Goal: Communication & Community: Answer question/provide support

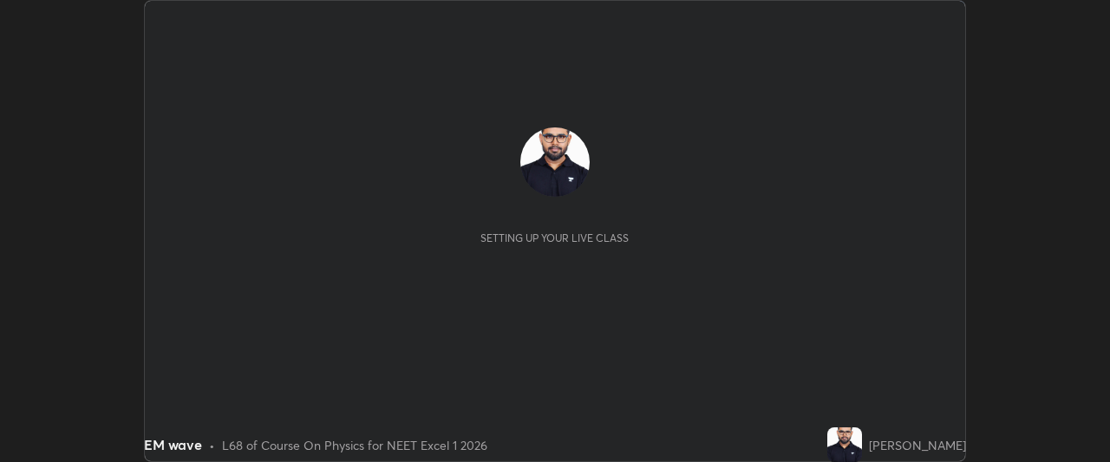
scroll to position [462, 1109]
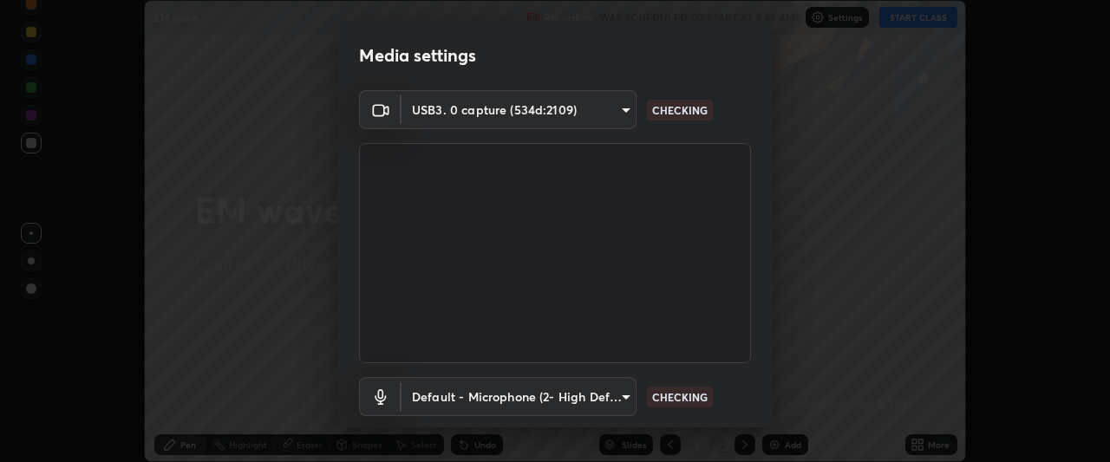
type input "f7a3972b1aa4ccc2bb278f1e0e3147348a18408e8ce32c2dd239d99c5c07823a"
type input "default"
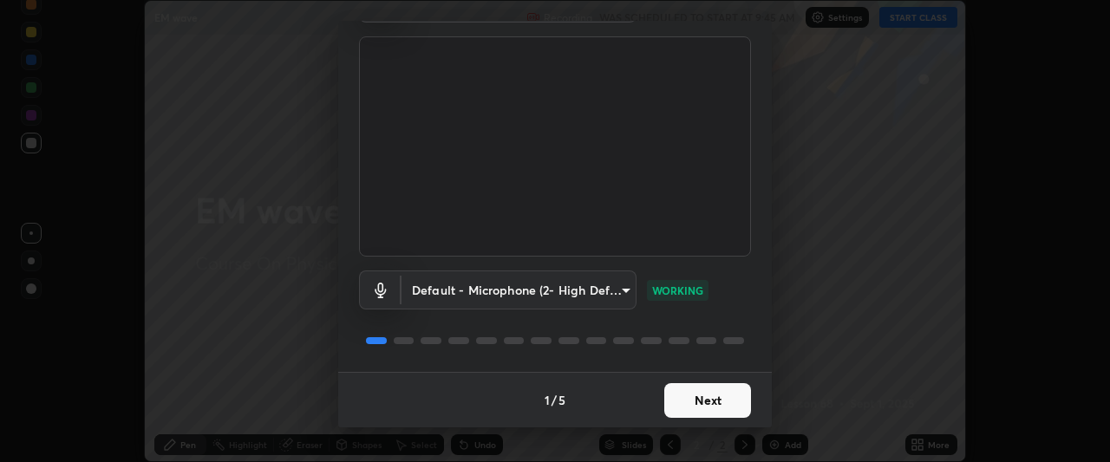
click at [683, 404] on button "Next" at bounding box center [707, 400] width 87 height 35
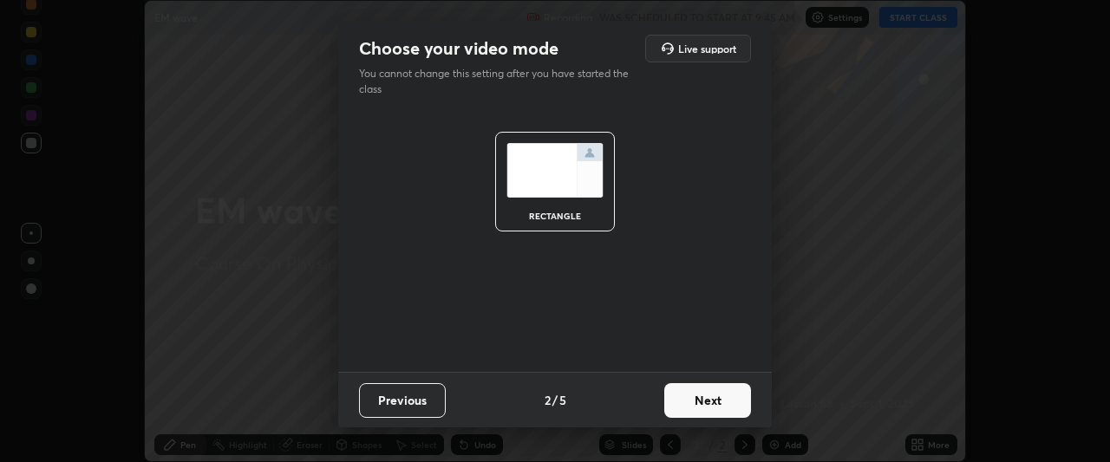
click at [689, 411] on button "Next" at bounding box center [707, 400] width 87 height 35
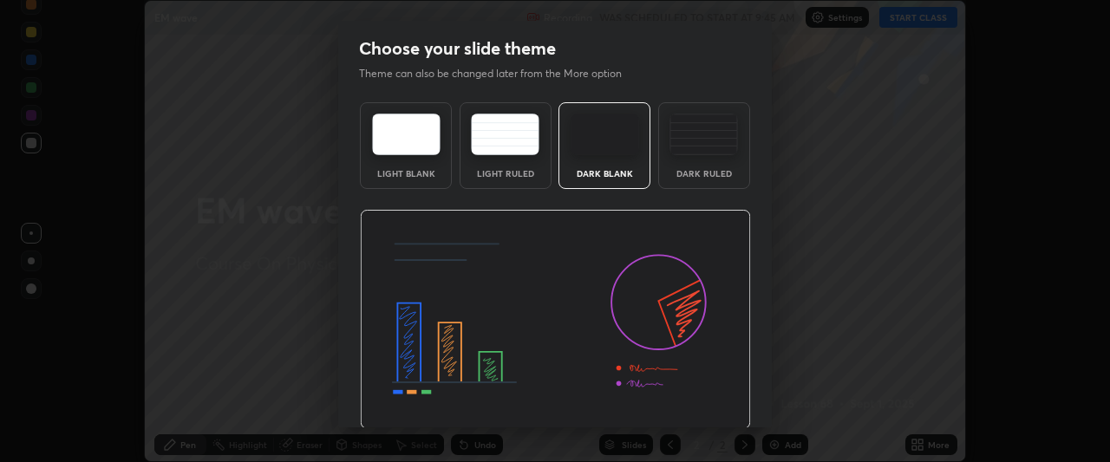
scroll to position [58, 0]
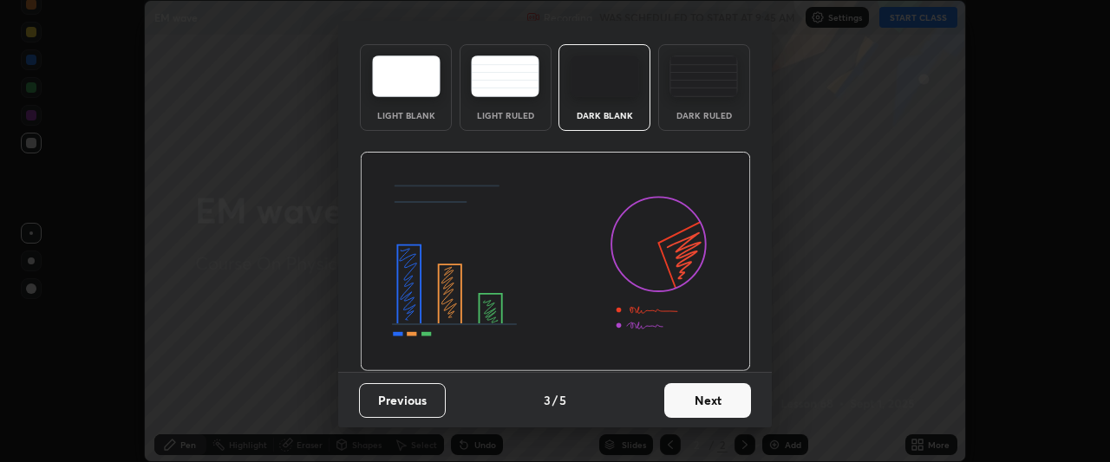
click at [681, 409] on button "Next" at bounding box center [707, 400] width 87 height 35
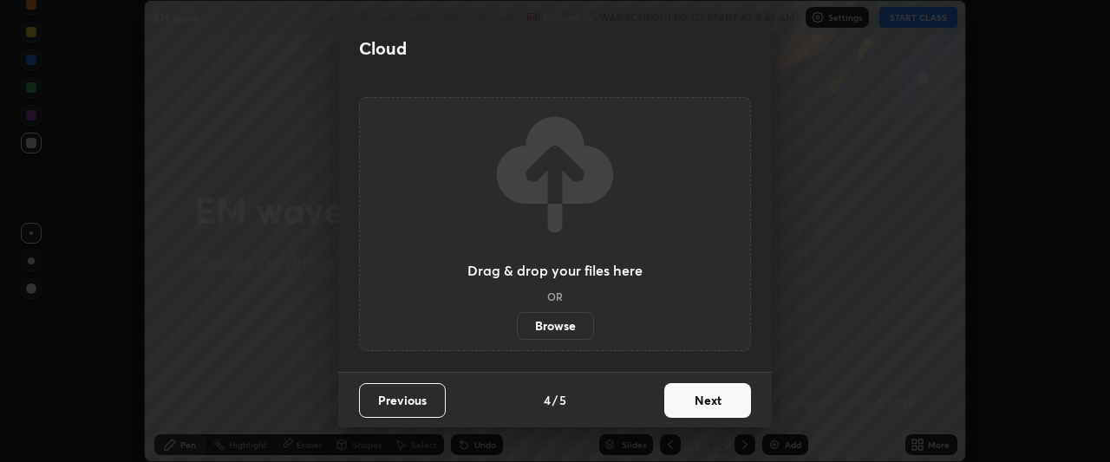
click at [694, 409] on button "Next" at bounding box center [707, 400] width 87 height 35
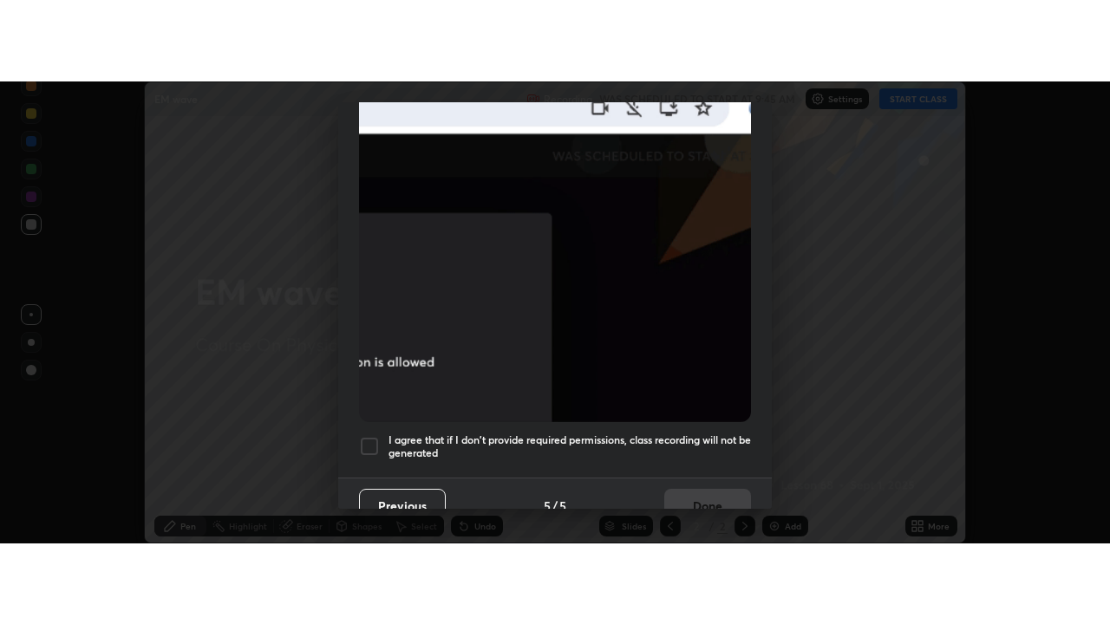
scroll to position [460, 0]
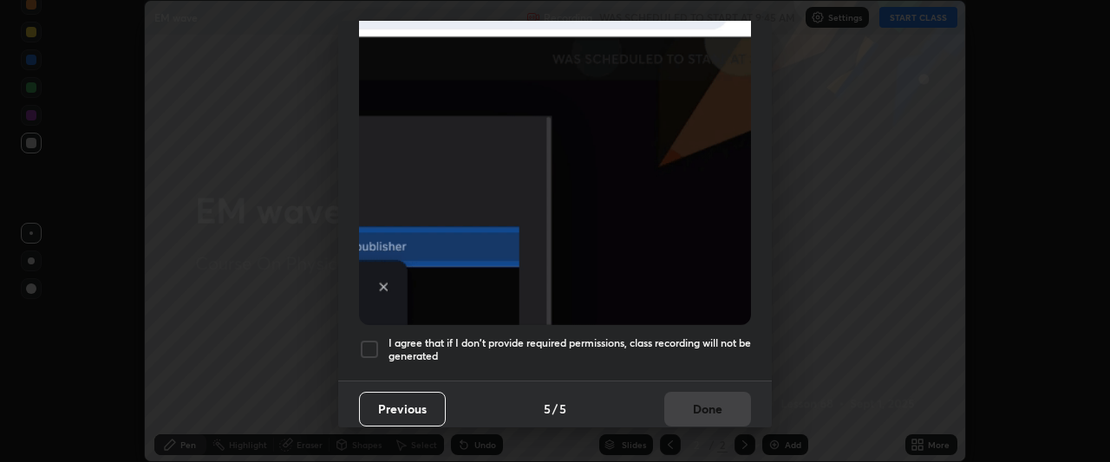
click at [362, 346] on div at bounding box center [369, 349] width 21 height 21
click at [692, 397] on button "Done" at bounding box center [707, 409] width 87 height 35
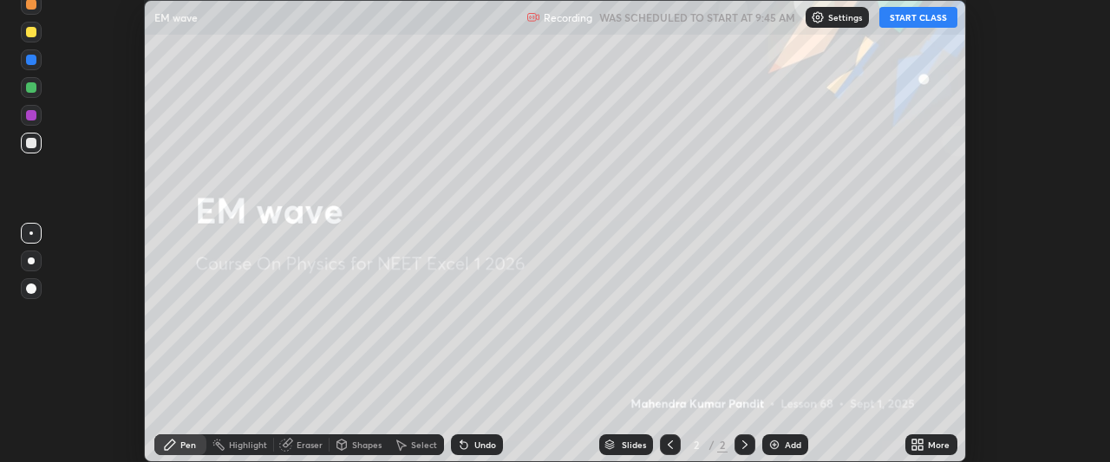
click at [911, 21] on button "START CLASS" at bounding box center [918, 17] width 78 height 21
click at [920, 446] on icon at bounding box center [921, 448] width 4 height 4
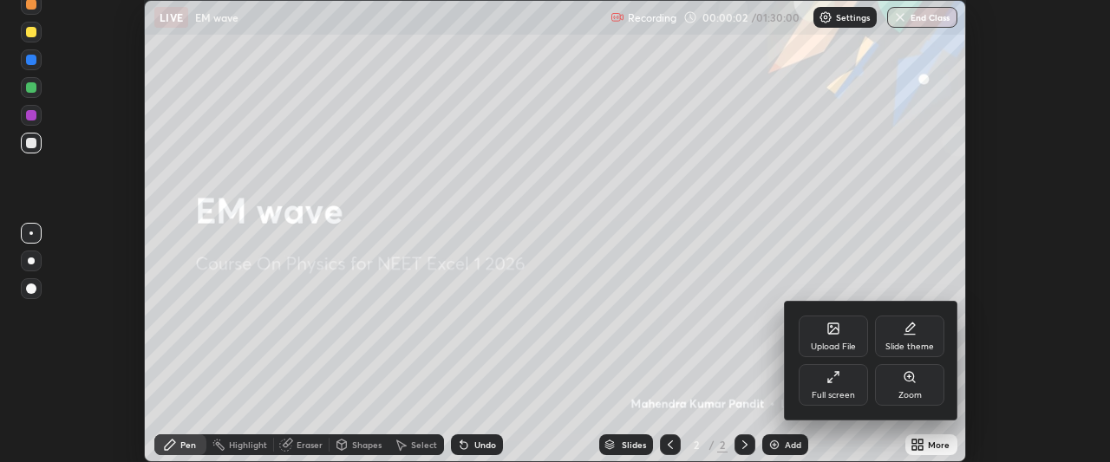
click at [830, 383] on icon at bounding box center [833, 377] width 14 height 14
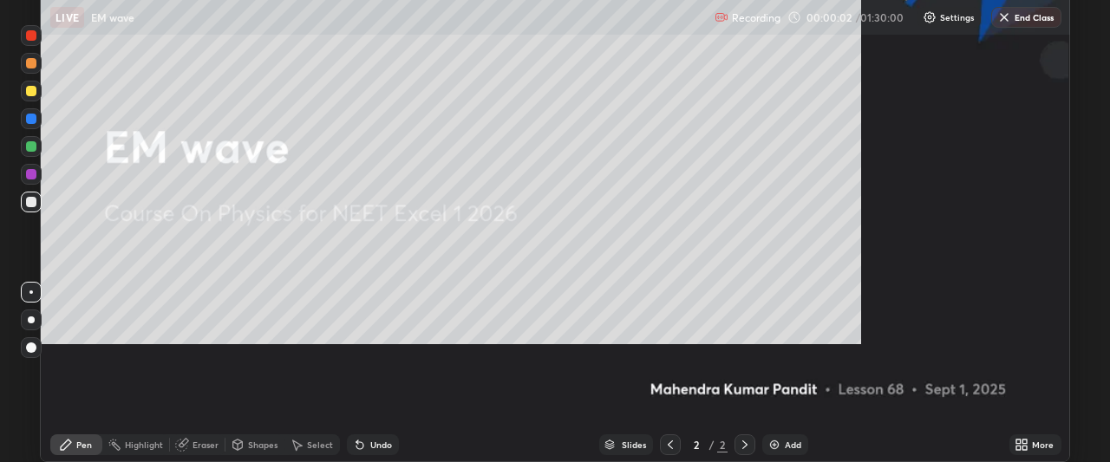
scroll to position [624, 1110]
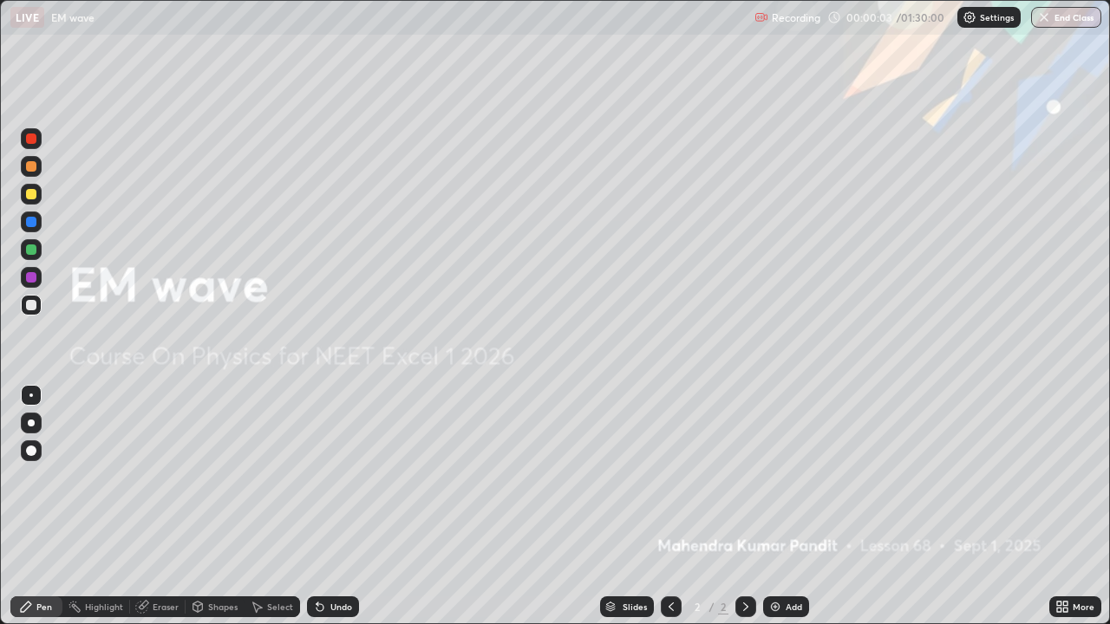
click at [774, 461] on img at bounding box center [775, 607] width 14 height 14
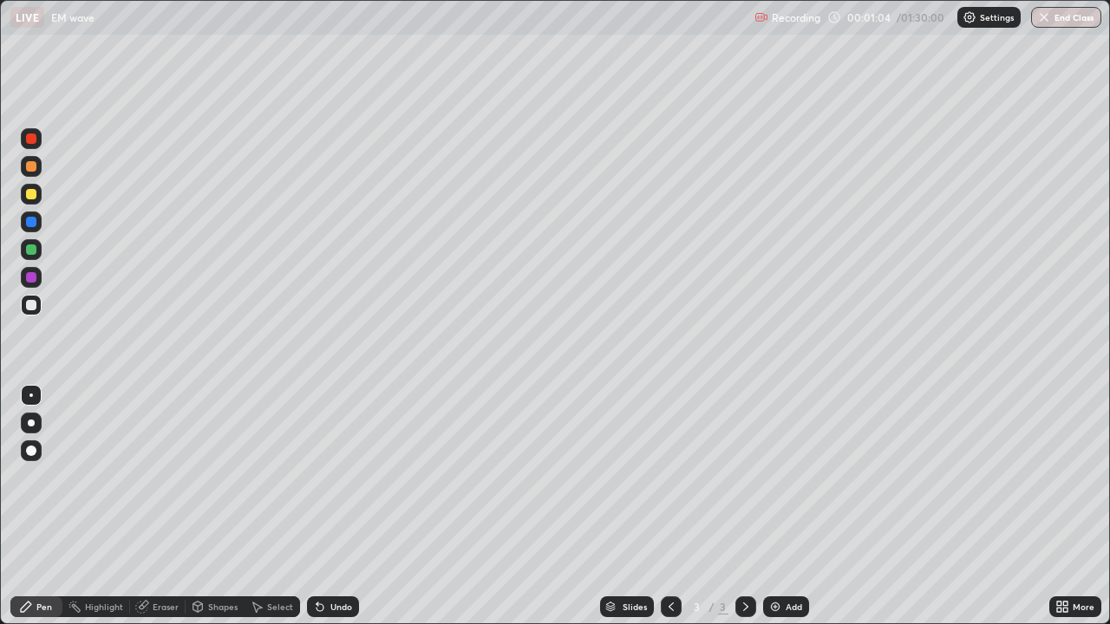
click at [149, 461] on div "Eraser" at bounding box center [157, 607] width 55 height 21
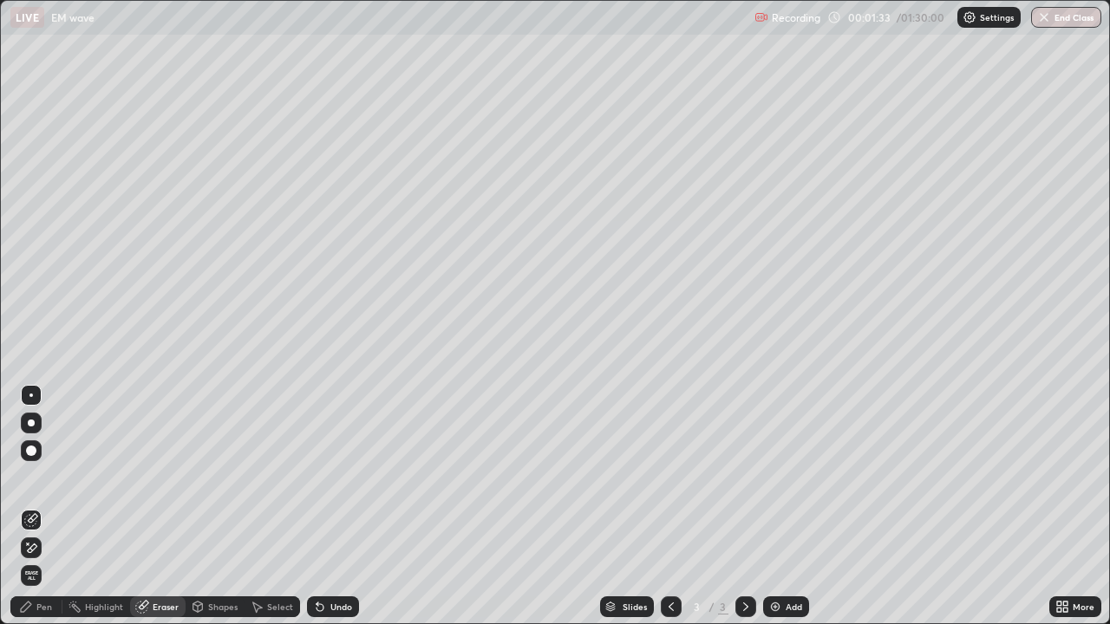
click at [45, 461] on div "Pen" at bounding box center [44, 607] width 16 height 9
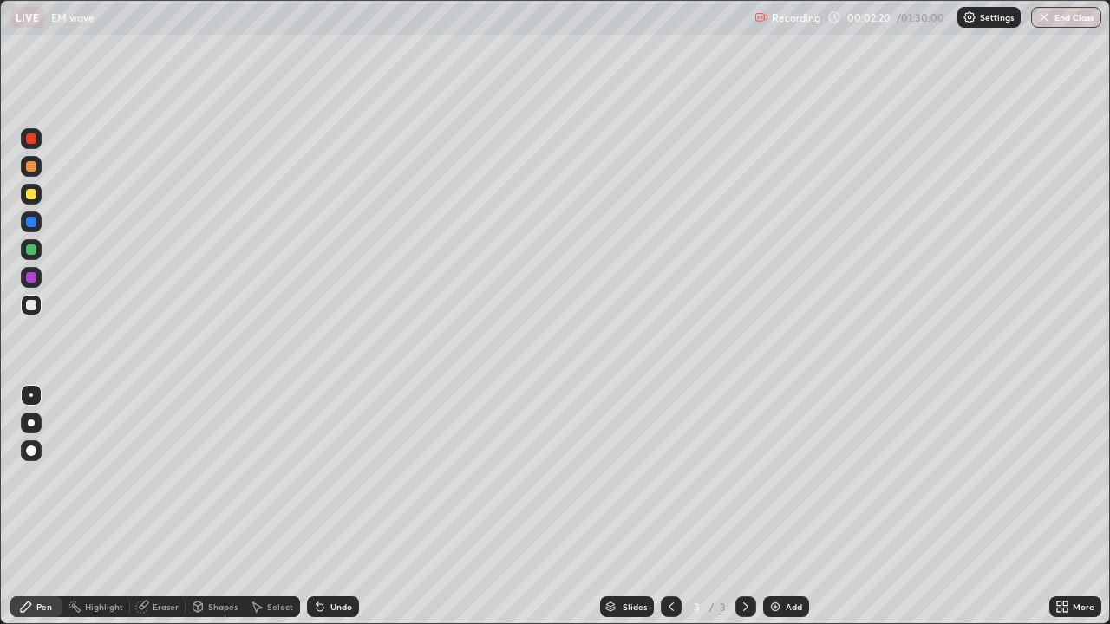
click at [170, 461] on div "Eraser" at bounding box center [166, 607] width 26 height 9
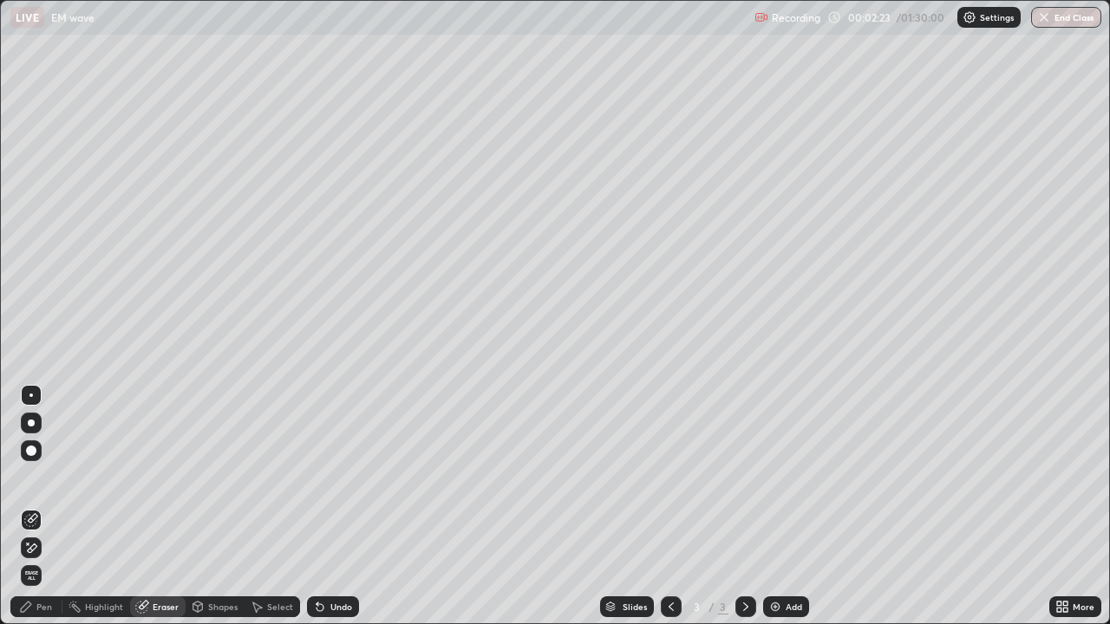
click at [42, 461] on div "Pen" at bounding box center [36, 607] width 52 height 21
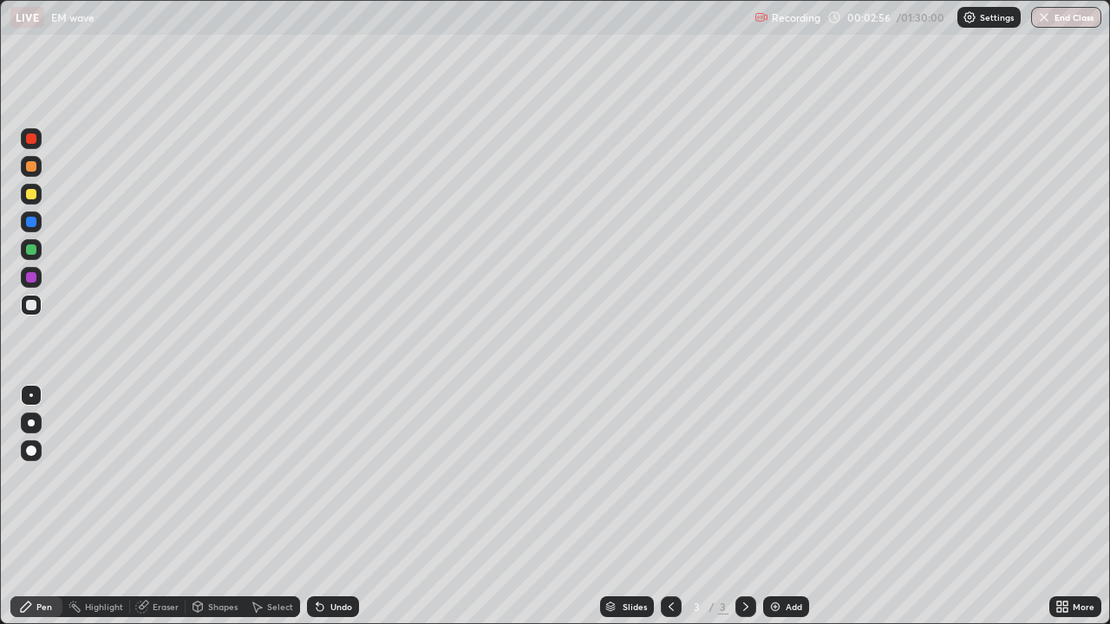
click at [156, 461] on div "Eraser" at bounding box center [166, 607] width 26 height 9
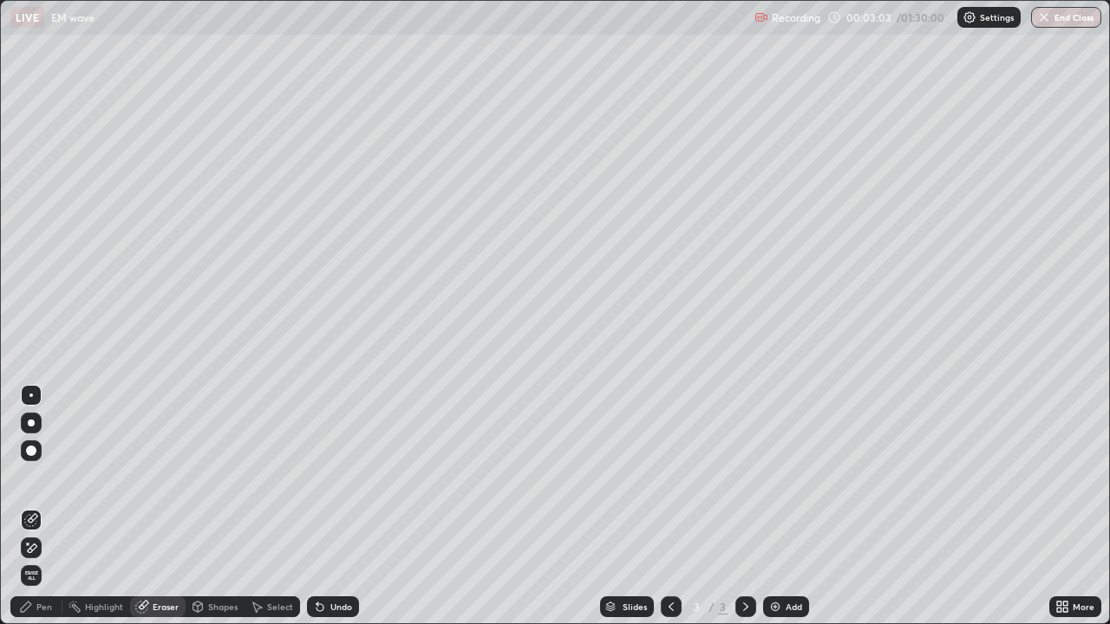
click at [44, 461] on div "Pen" at bounding box center [44, 607] width 16 height 9
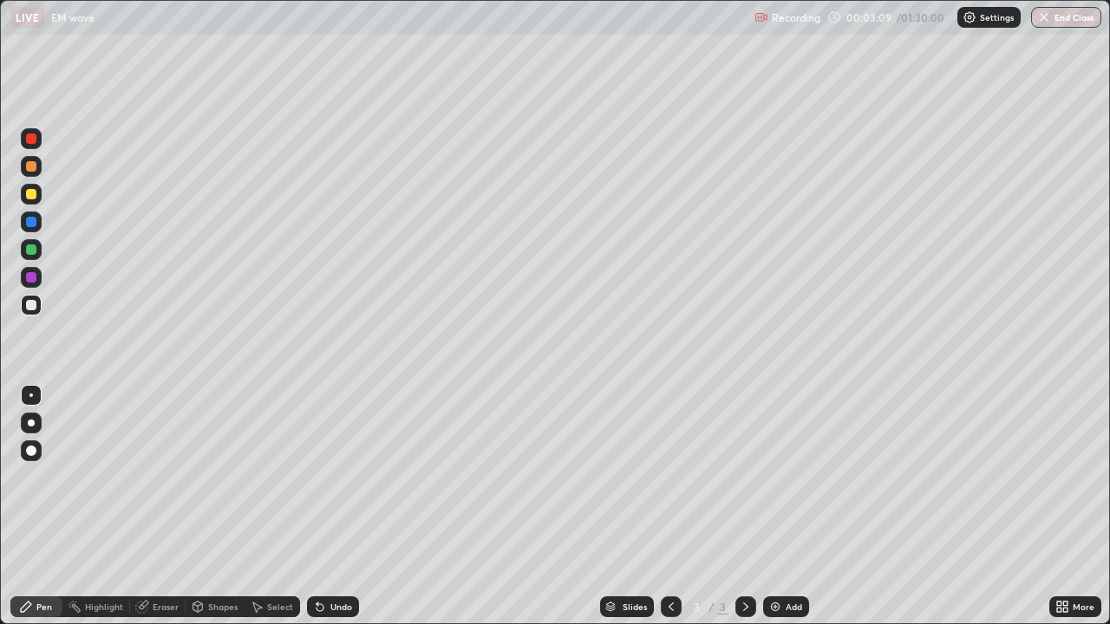
click at [155, 461] on div "Eraser" at bounding box center [157, 607] width 55 height 21
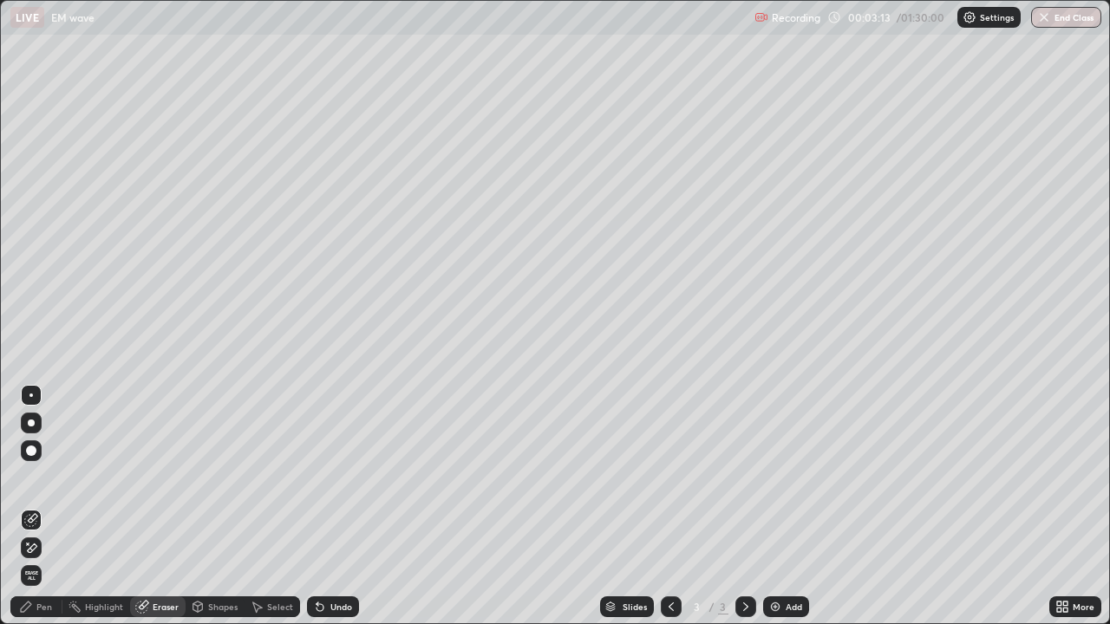
click at [49, 461] on div "Pen" at bounding box center [44, 607] width 16 height 9
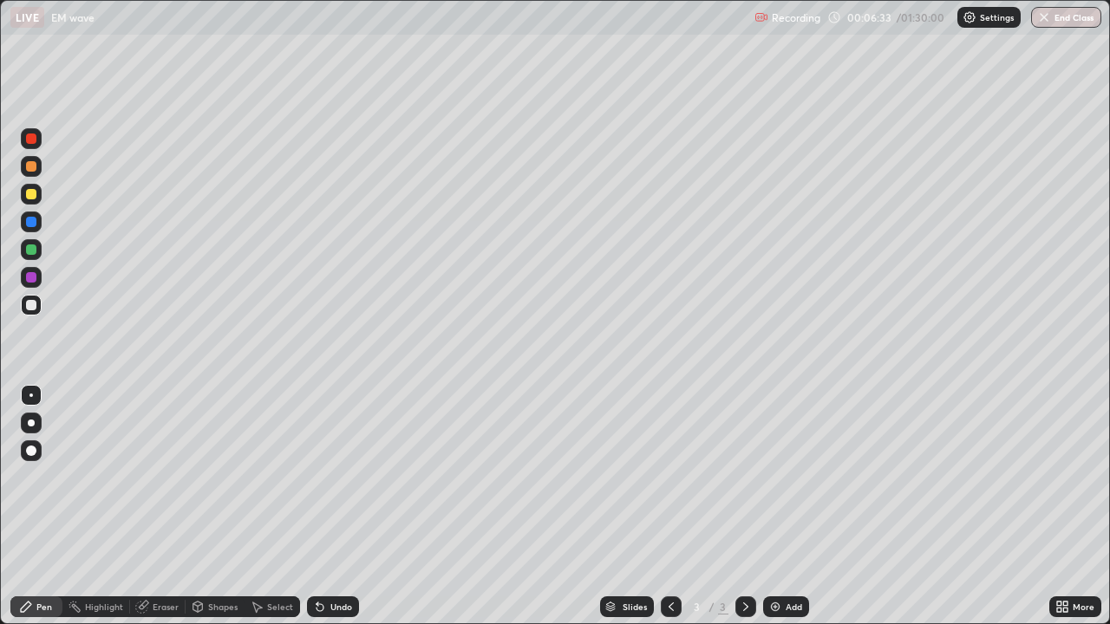
click at [164, 461] on div "Eraser" at bounding box center [166, 607] width 26 height 9
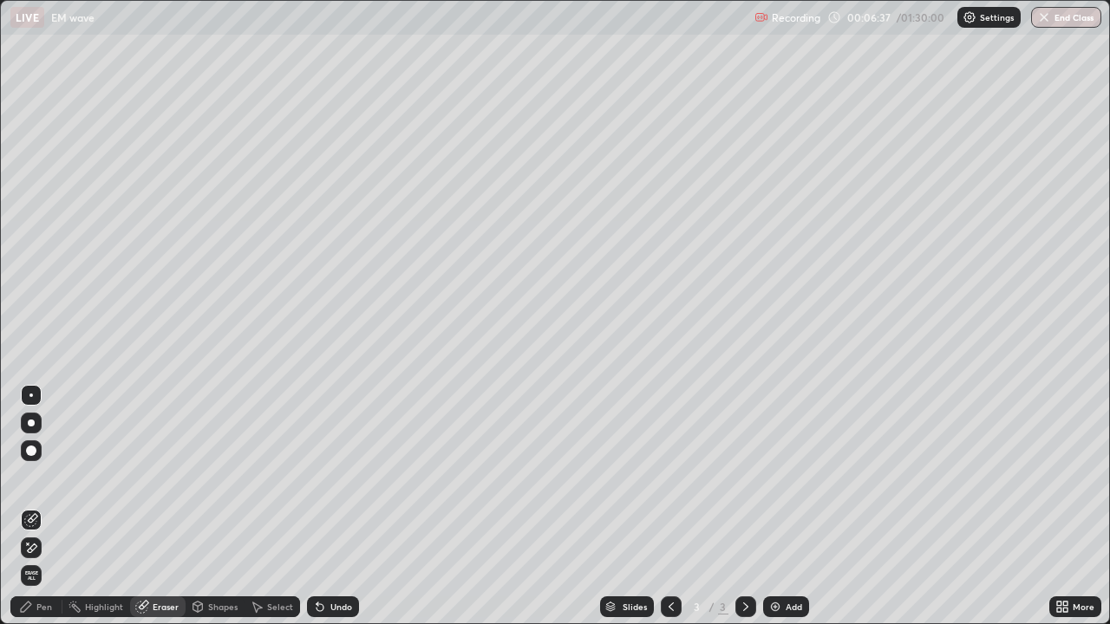
click at [49, 461] on div "Pen" at bounding box center [44, 607] width 16 height 9
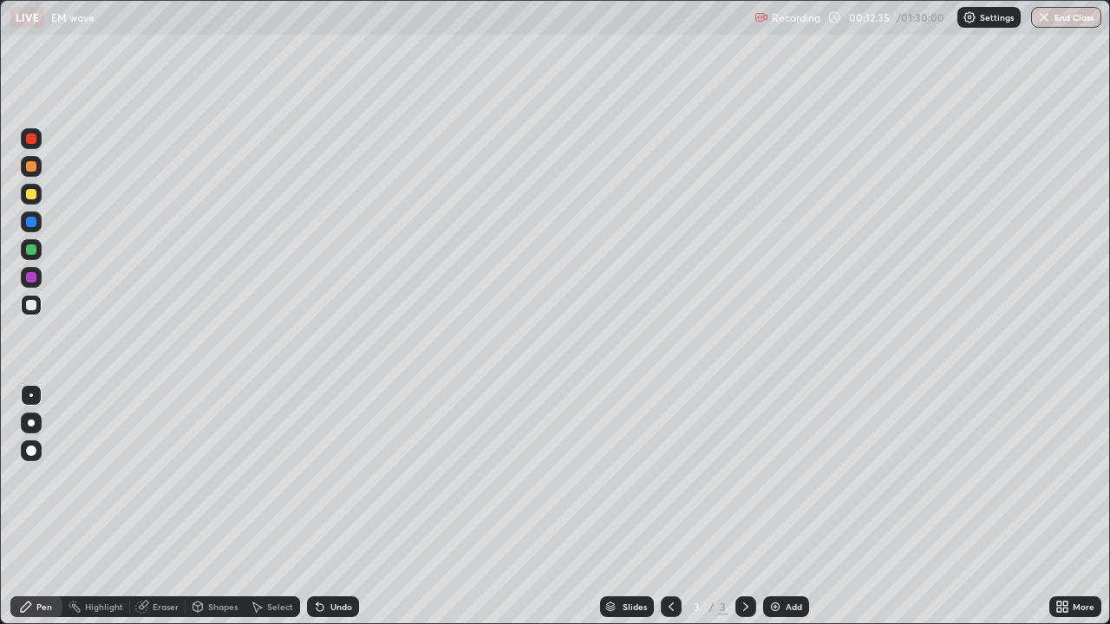
click at [154, 461] on div "Eraser" at bounding box center [166, 607] width 26 height 9
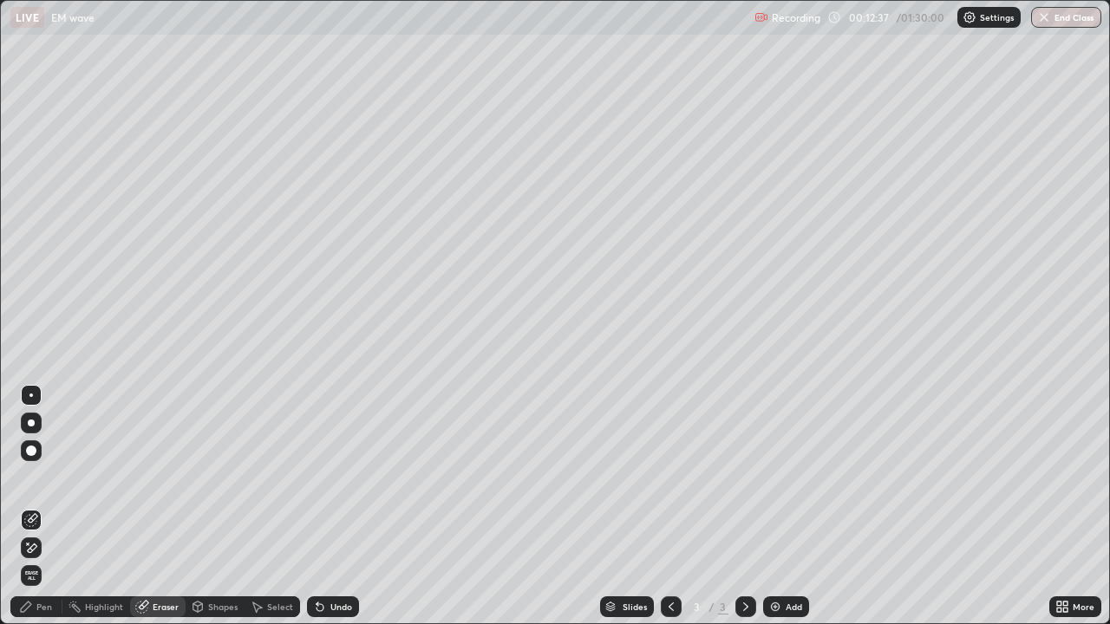
click at [49, 461] on div "Pen" at bounding box center [44, 607] width 16 height 9
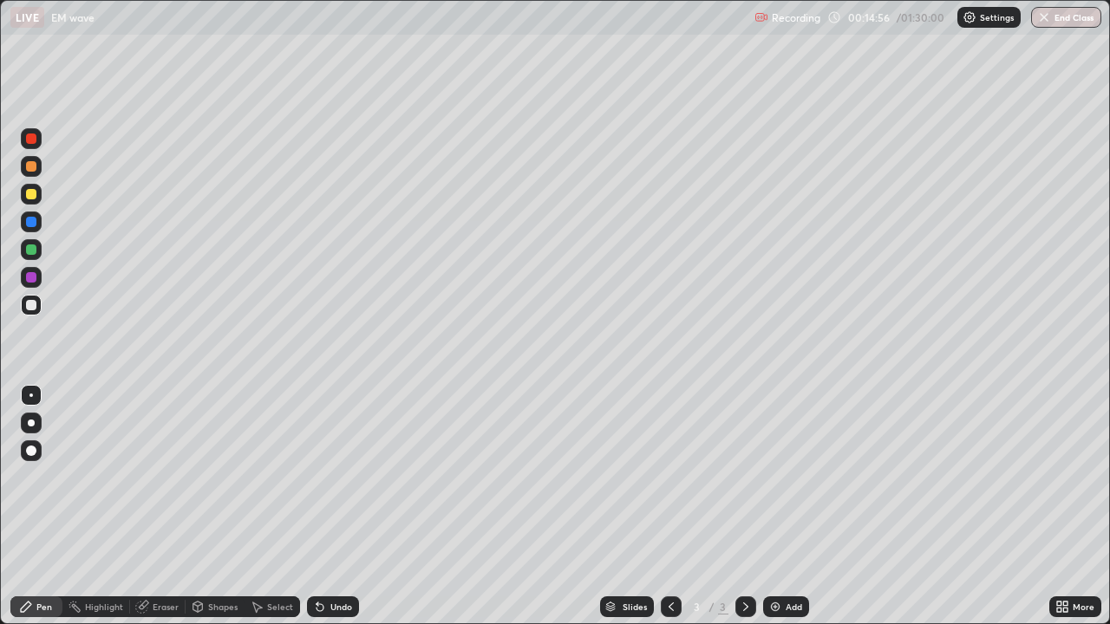
click at [32, 250] on div at bounding box center [31, 250] width 10 height 10
click at [324, 461] on icon at bounding box center [320, 607] width 14 height 14
click at [317, 461] on icon at bounding box center [319, 607] width 7 height 7
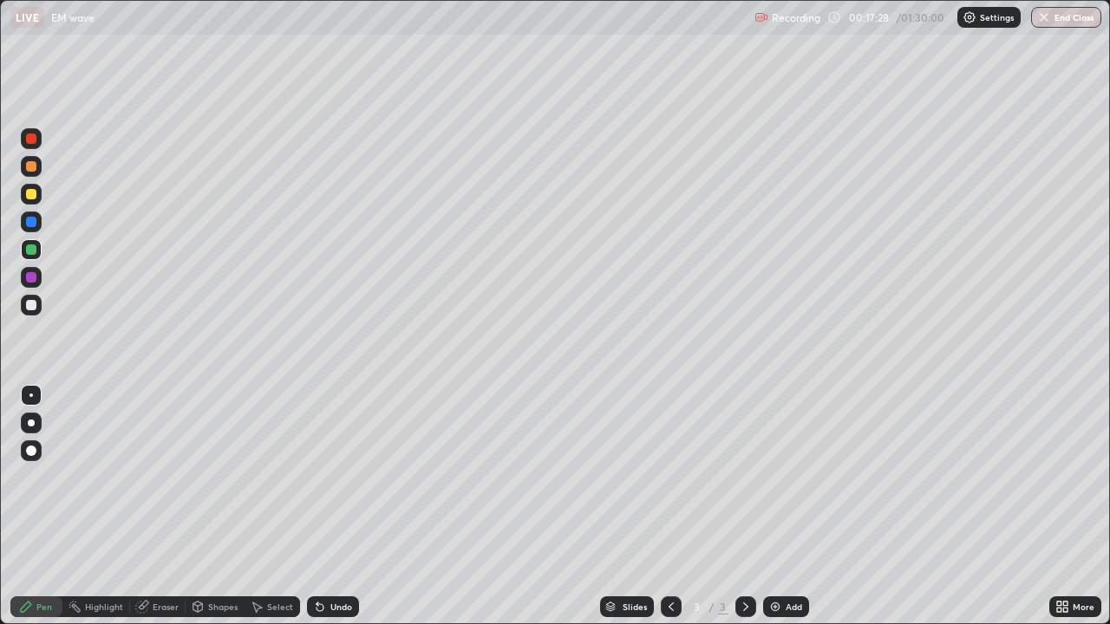
click at [317, 461] on icon at bounding box center [319, 607] width 7 height 7
click at [323, 461] on icon at bounding box center [320, 607] width 14 height 14
click at [325, 461] on div "Undo" at bounding box center [333, 607] width 52 height 21
click at [326, 461] on div "Undo" at bounding box center [333, 607] width 52 height 21
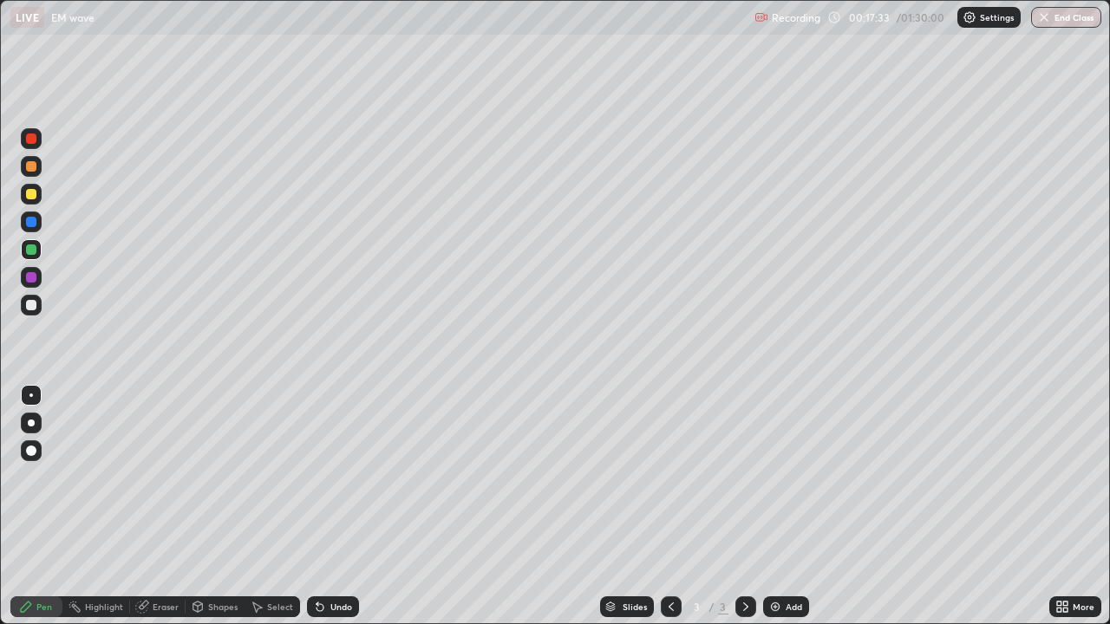
click at [331, 461] on div "Undo" at bounding box center [341, 607] width 22 height 9
click at [332, 461] on div "Undo" at bounding box center [341, 607] width 22 height 9
click at [768, 461] on img at bounding box center [775, 607] width 14 height 14
click at [32, 305] on div at bounding box center [31, 305] width 10 height 10
click at [166, 461] on div "Eraser" at bounding box center [166, 607] width 26 height 9
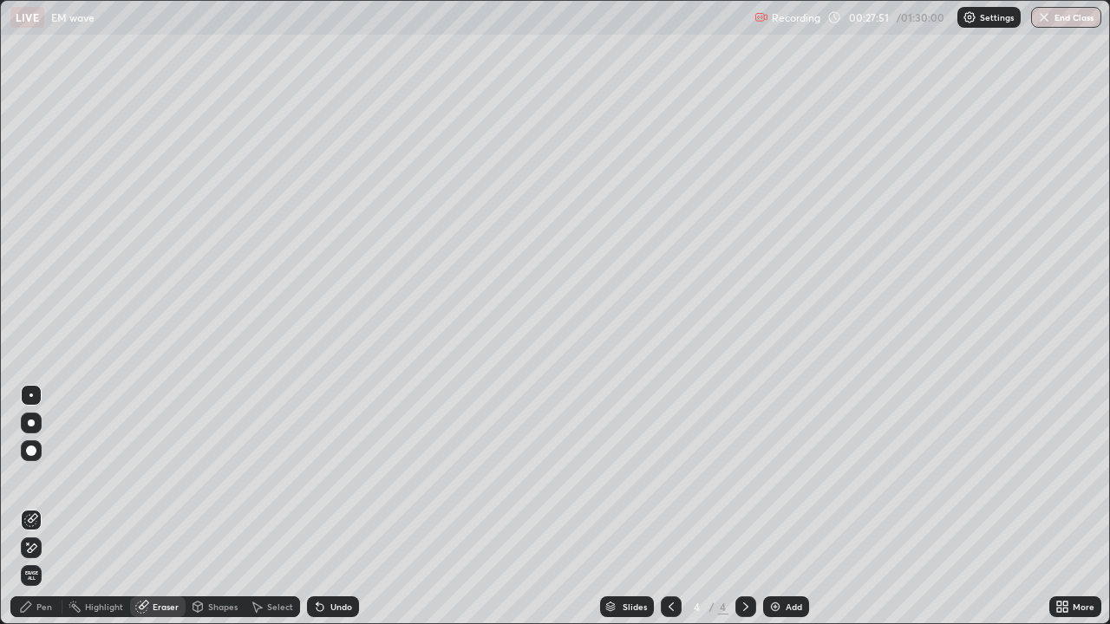
click at [49, 461] on div "Pen" at bounding box center [44, 607] width 16 height 9
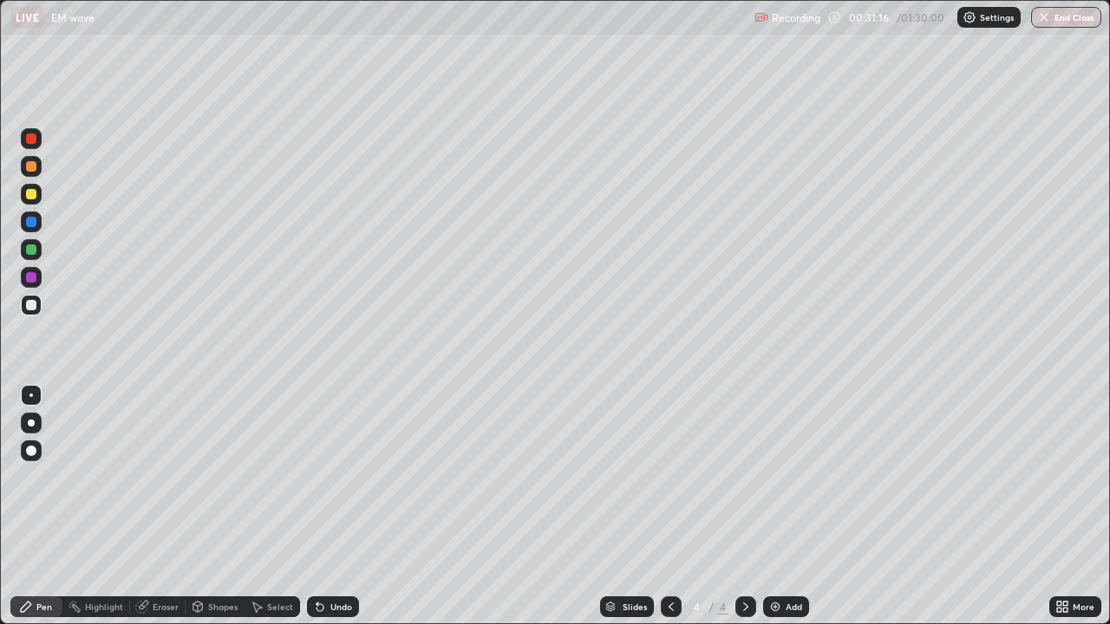
click at [321, 461] on icon at bounding box center [320, 607] width 14 height 14
click at [321, 461] on icon at bounding box center [319, 607] width 7 height 7
click at [319, 461] on icon at bounding box center [319, 607] width 7 height 7
click at [317, 461] on icon at bounding box center [319, 607] width 7 height 7
click at [321, 461] on icon at bounding box center [319, 607] width 7 height 7
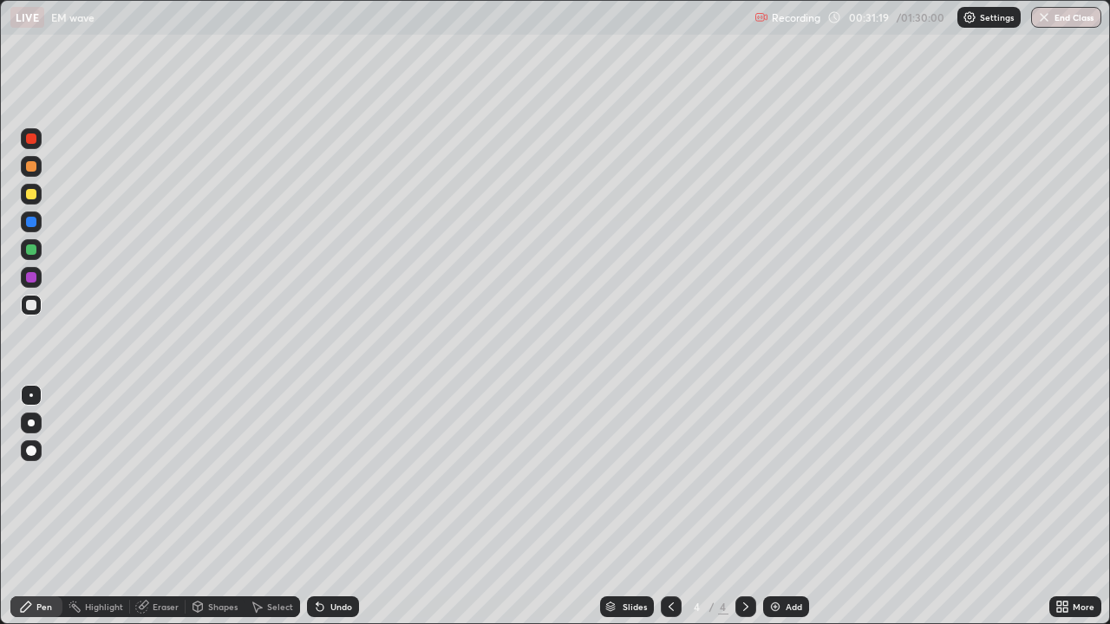
click at [321, 461] on icon at bounding box center [319, 607] width 7 height 7
click at [322, 461] on icon at bounding box center [320, 607] width 14 height 14
click at [317, 461] on icon at bounding box center [319, 607] width 7 height 7
click at [335, 461] on div "Undo" at bounding box center [333, 607] width 52 height 21
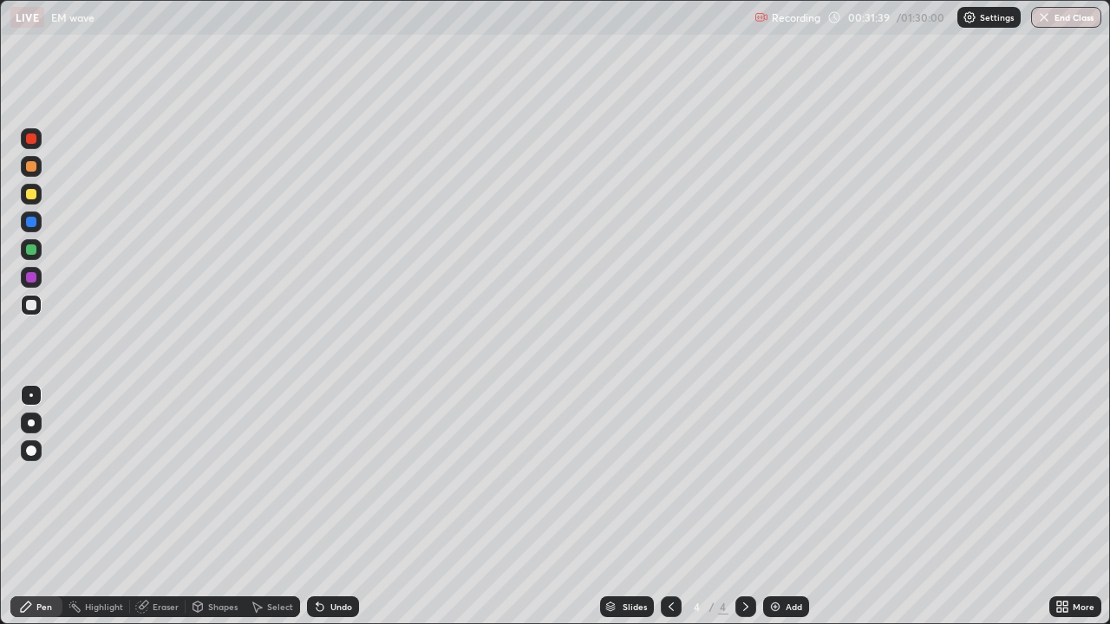
click at [335, 461] on div "Undo" at bounding box center [341, 607] width 22 height 9
click at [330, 461] on div "Undo" at bounding box center [341, 607] width 22 height 9
click at [337, 461] on div "Undo" at bounding box center [341, 607] width 22 height 9
click at [336, 461] on div "Undo" at bounding box center [341, 607] width 22 height 9
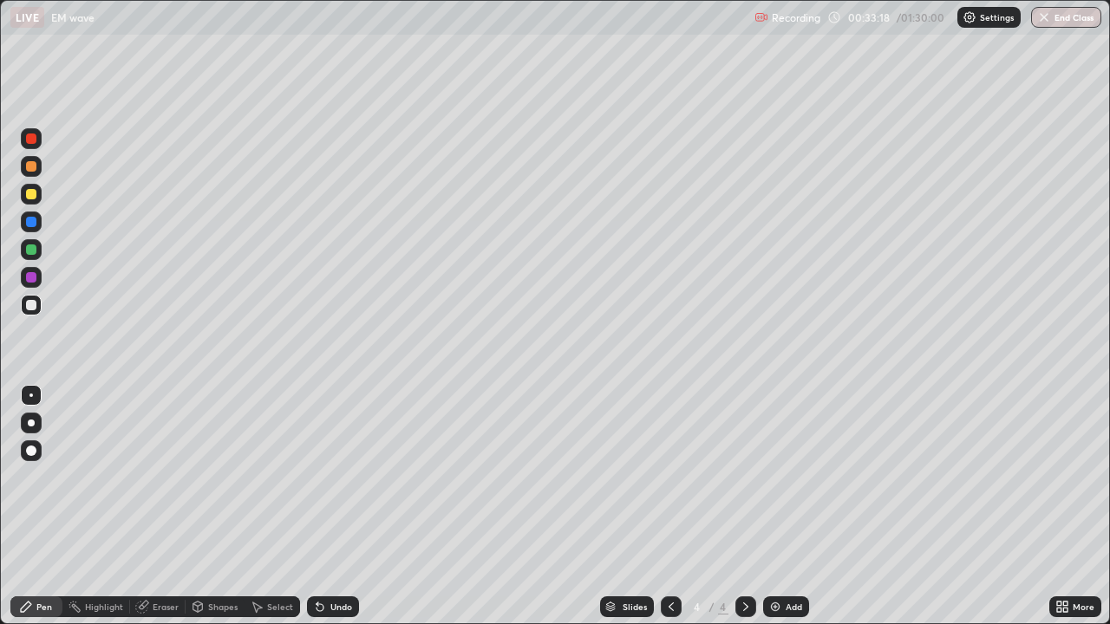
click at [339, 461] on div "Undo" at bounding box center [333, 607] width 52 height 21
click at [338, 461] on div "Undo" at bounding box center [341, 607] width 22 height 9
click at [335, 461] on div "Undo" at bounding box center [341, 607] width 22 height 9
click at [771, 461] on img at bounding box center [775, 607] width 14 height 14
click at [773, 461] on img at bounding box center [775, 607] width 14 height 14
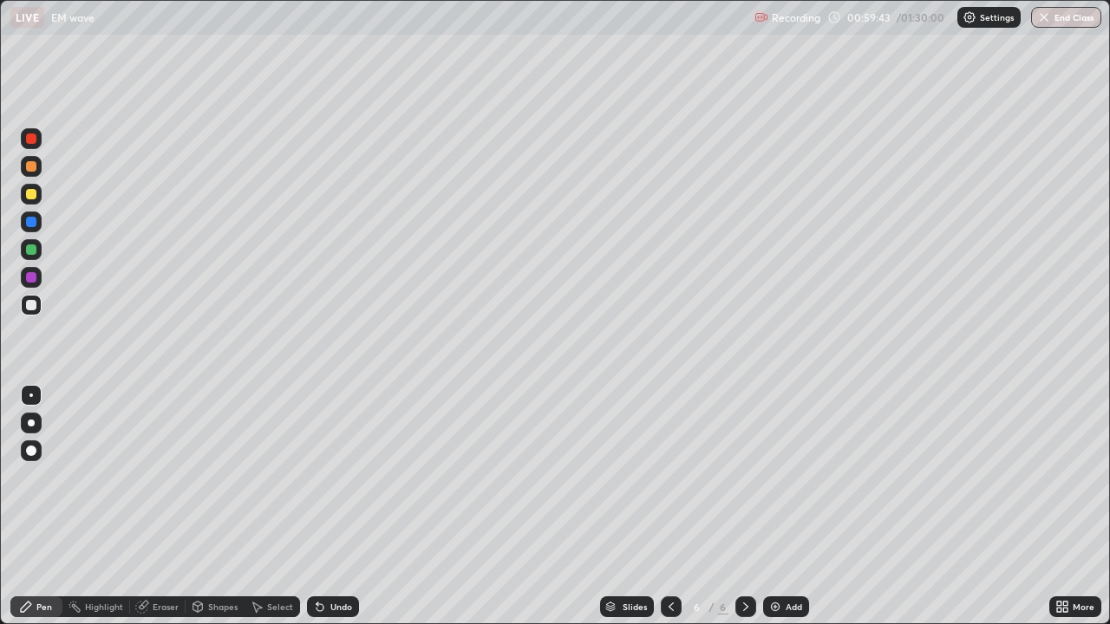
click at [317, 461] on icon at bounding box center [319, 607] width 7 height 7
click at [326, 461] on div "Undo" at bounding box center [333, 607] width 52 height 21
click at [330, 461] on div "Undo" at bounding box center [341, 607] width 22 height 9
click at [162, 461] on div "Eraser" at bounding box center [166, 607] width 26 height 9
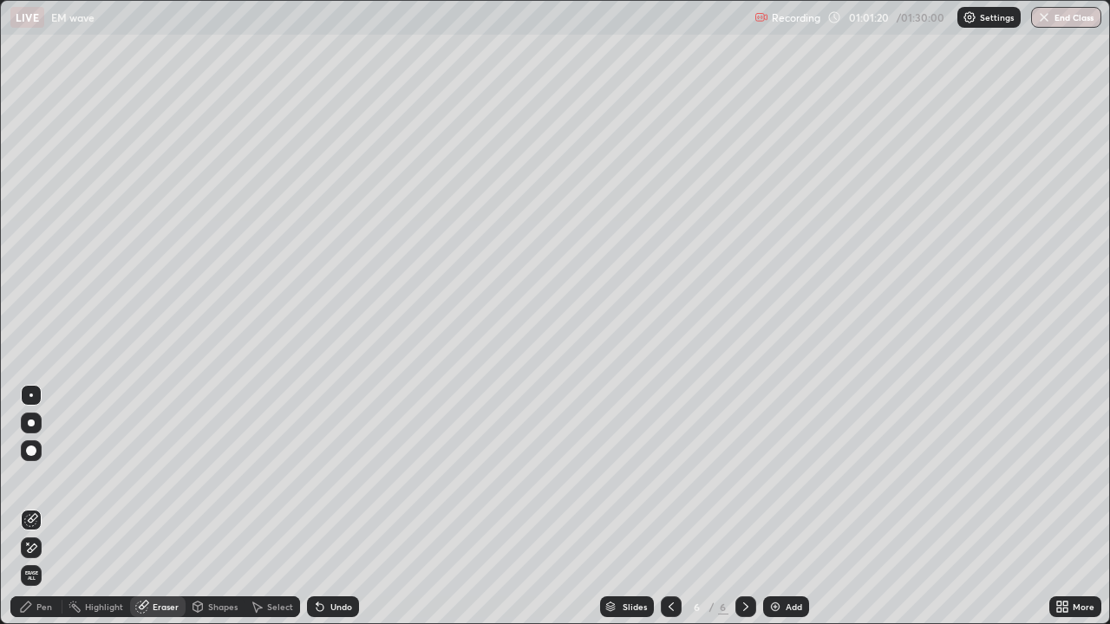
click at [42, 461] on div "Pen" at bounding box center [44, 607] width 16 height 9
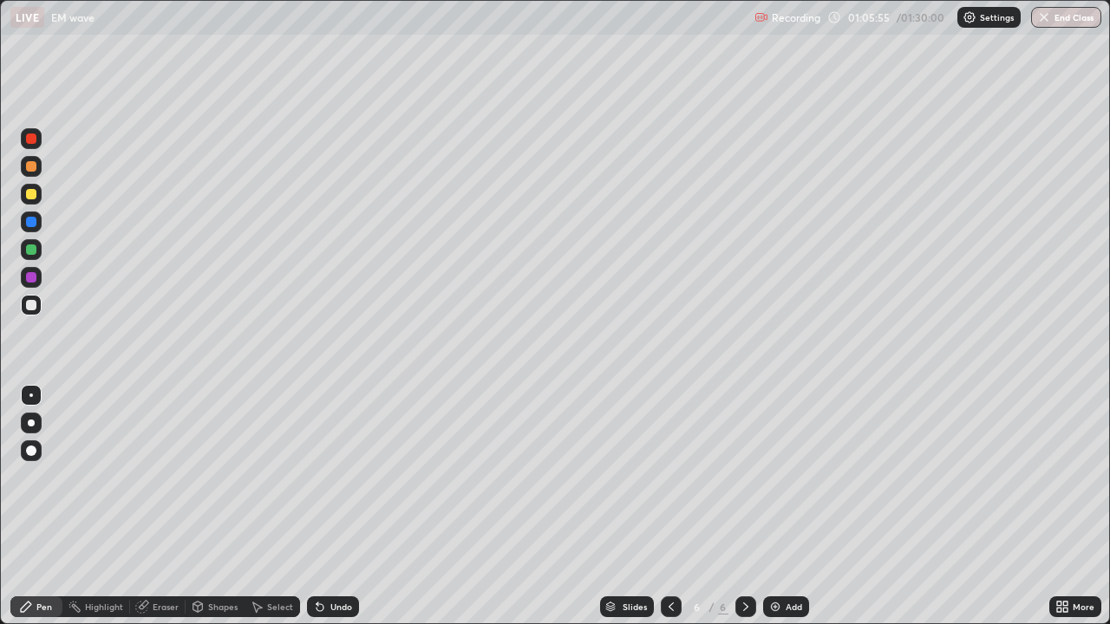
click at [160, 461] on div "Eraser" at bounding box center [166, 607] width 26 height 9
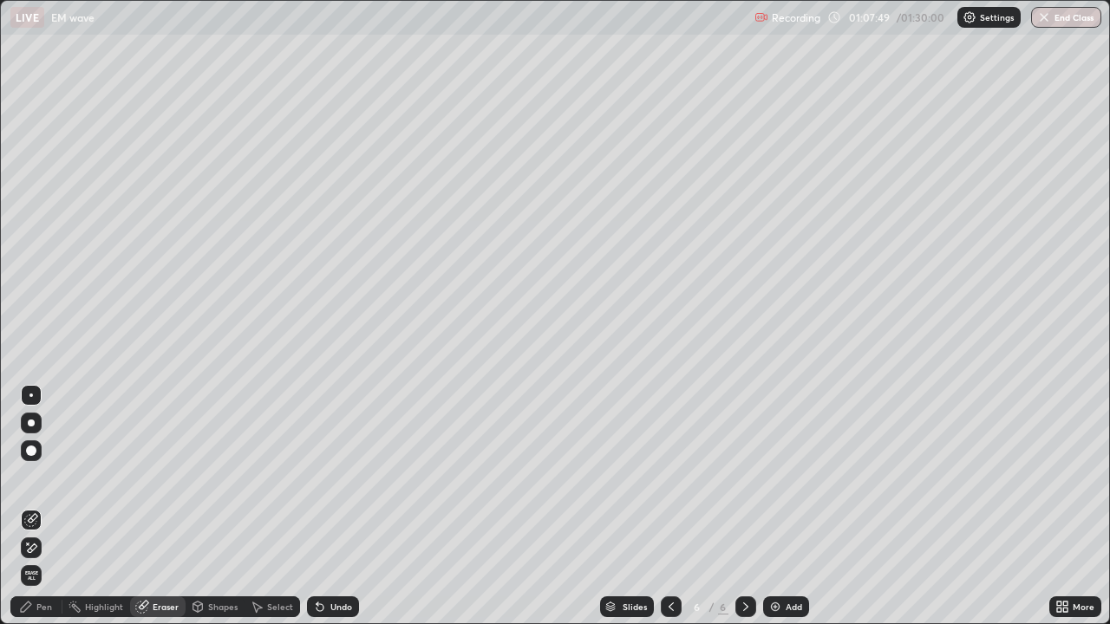
click at [780, 461] on div "Add" at bounding box center [786, 607] width 46 height 21
click at [42, 461] on div "Pen" at bounding box center [44, 607] width 16 height 9
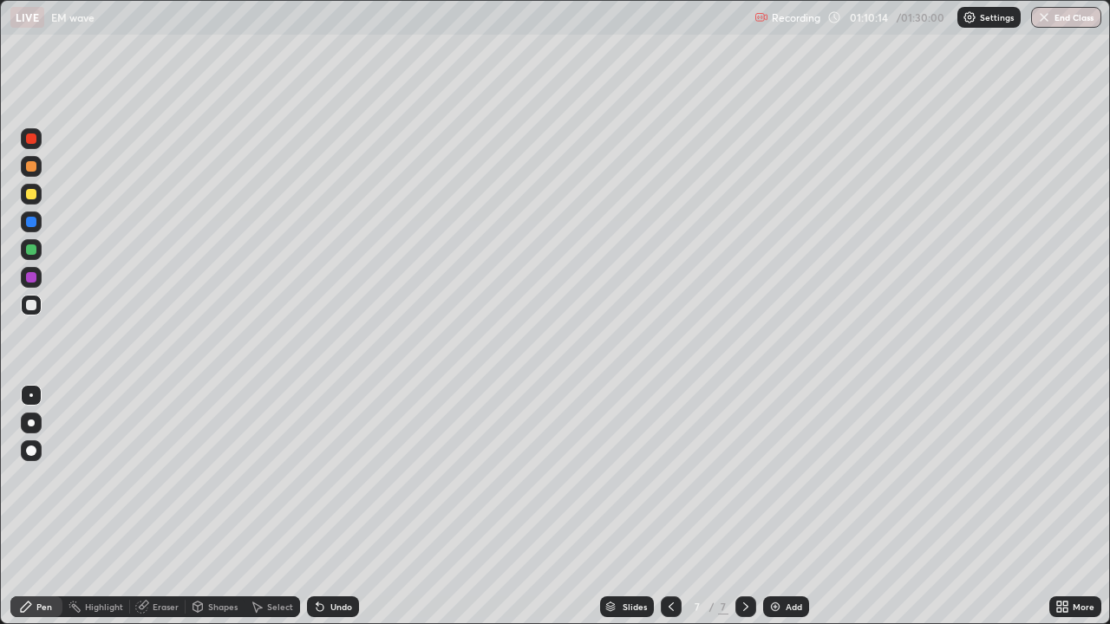
click at [777, 461] on div "Add" at bounding box center [786, 607] width 46 height 21
click at [160, 461] on div "Eraser" at bounding box center [166, 607] width 26 height 9
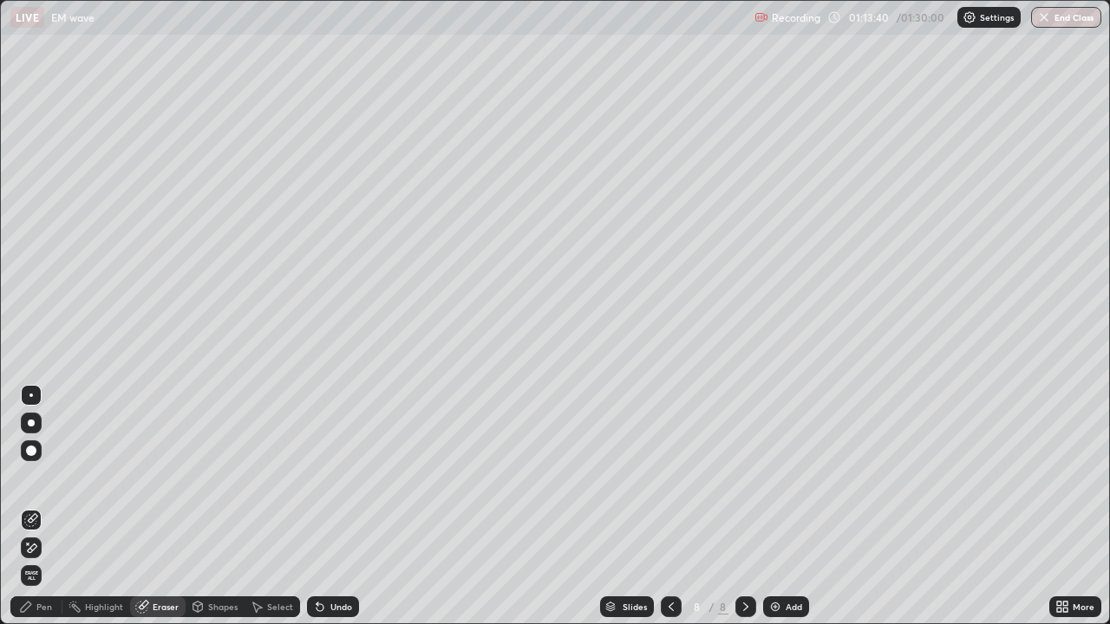
click at [48, 461] on div "Pen" at bounding box center [44, 607] width 16 height 9
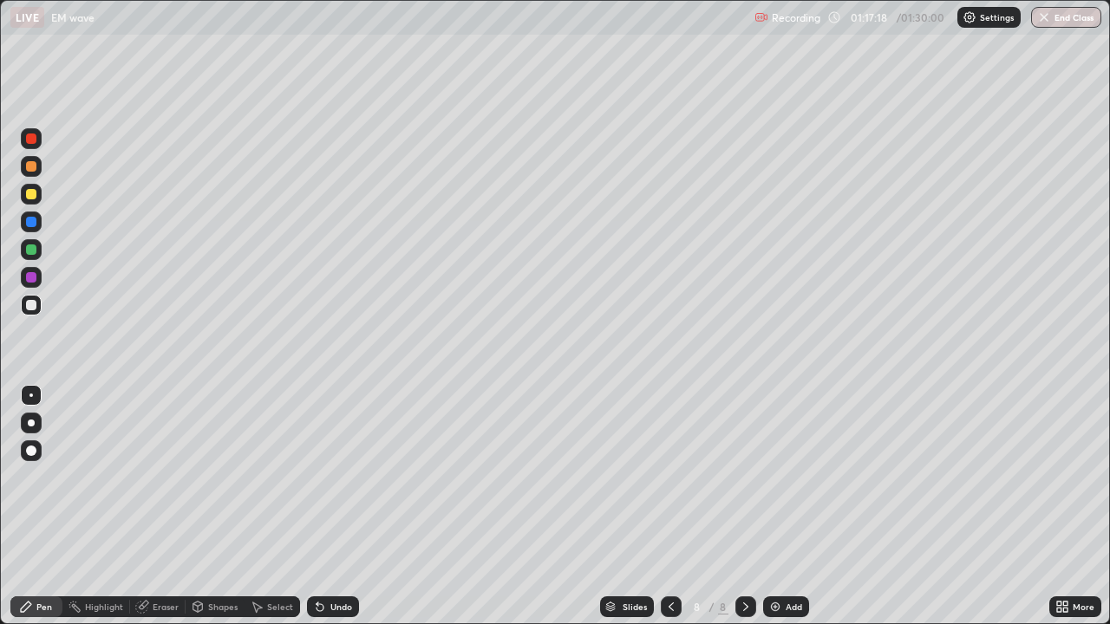
click at [324, 461] on icon at bounding box center [320, 607] width 14 height 14
click at [327, 461] on div "Undo" at bounding box center [333, 607] width 52 height 21
click at [160, 461] on div "Eraser" at bounding box center [166, 607] width 26 height 9
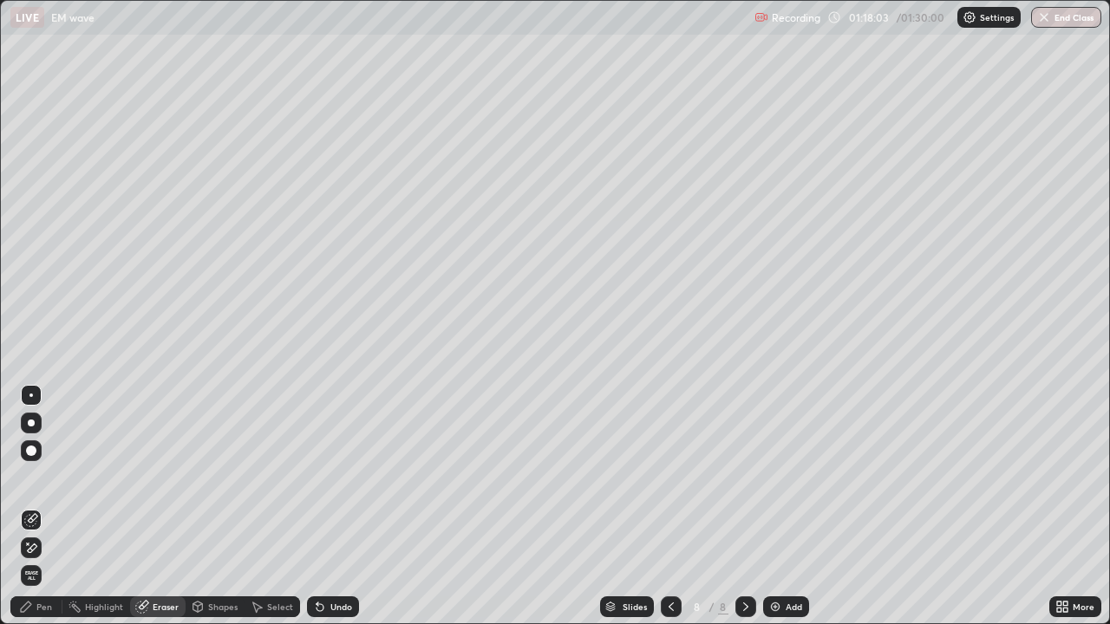
click at [154, 461] on div "Eraser" at bounding box center [166, 607] width 26 height 9
click at [47, 461] on div "Pen" at bounding box center [44, 607] width 16 height 9
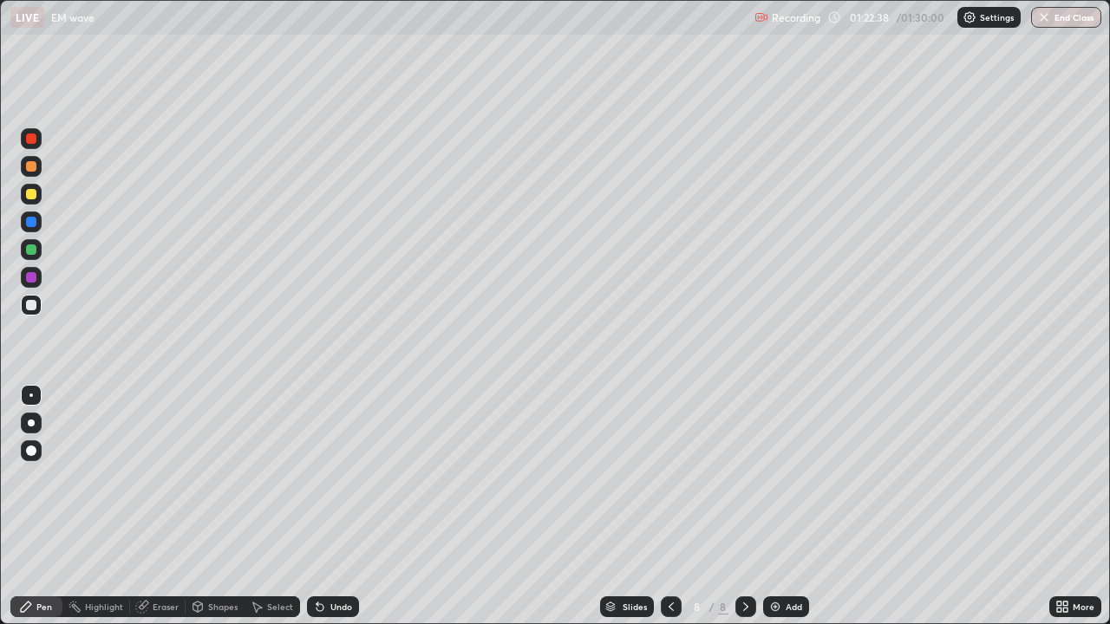
click at [1066, 461] on icon at bounding box center [1062, 607] width 14 height 14
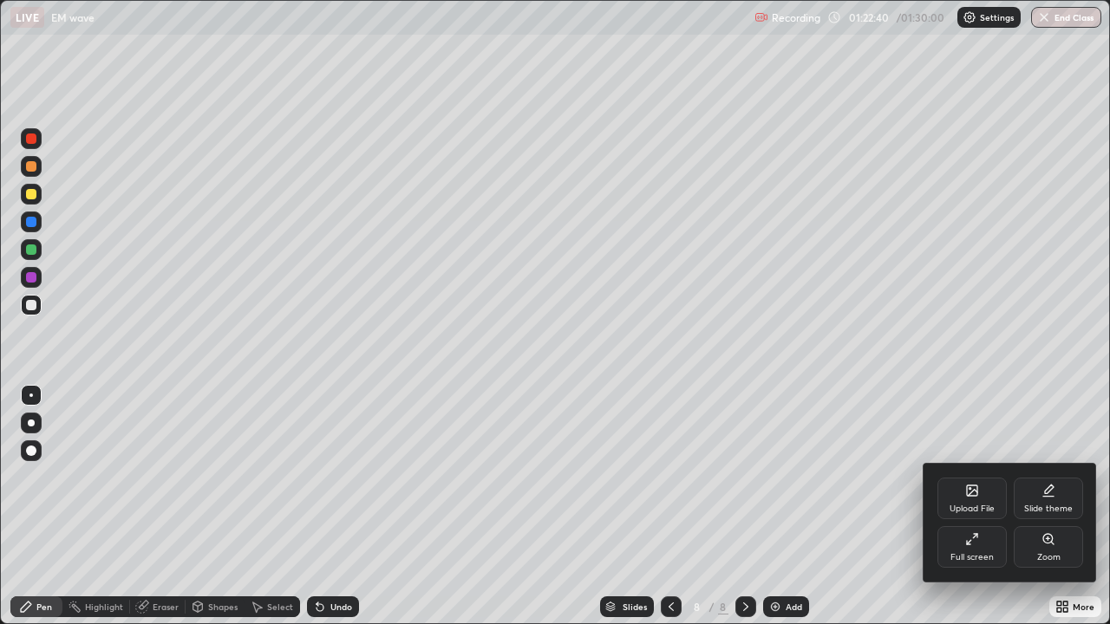
click at [968, 461] on div "Full screen" at bounding box center [971, 557] width 43 height 9
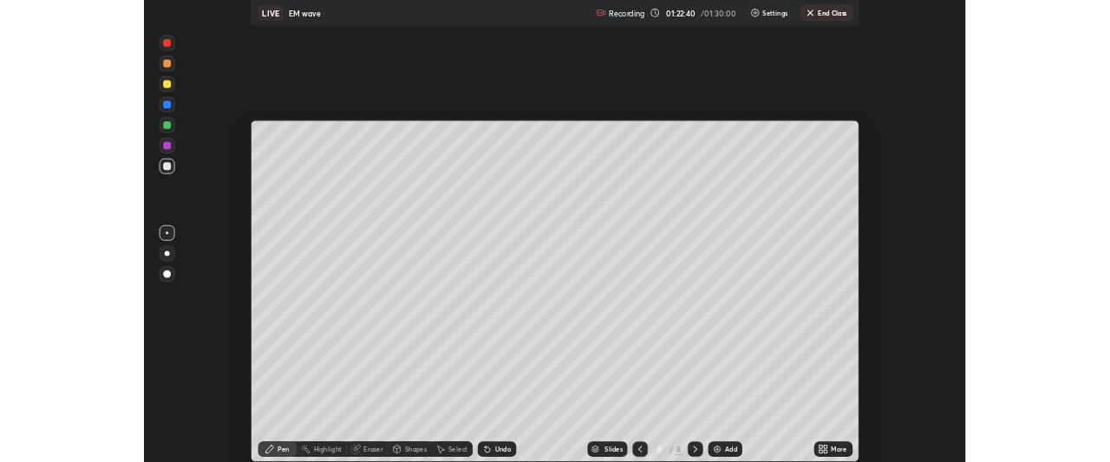
scroll to position [86241, 85593]
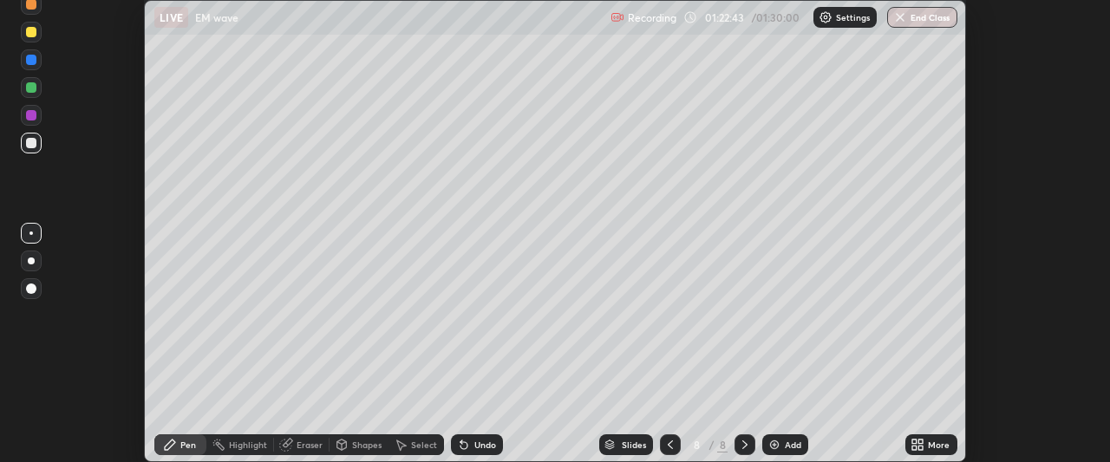
click at [919, 17] on button "End Class" at bounding box center [922, 17] width 70 height 21
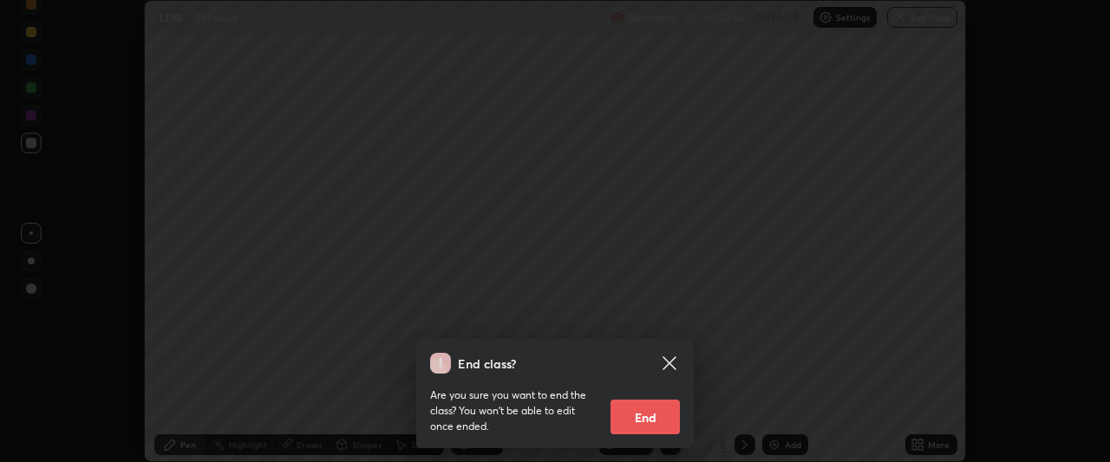
click at [643, 412] on button "End" at bounding box center [644, 417] width 69 height 35
